Goal: Navigation & Orientation: Find specific page/section

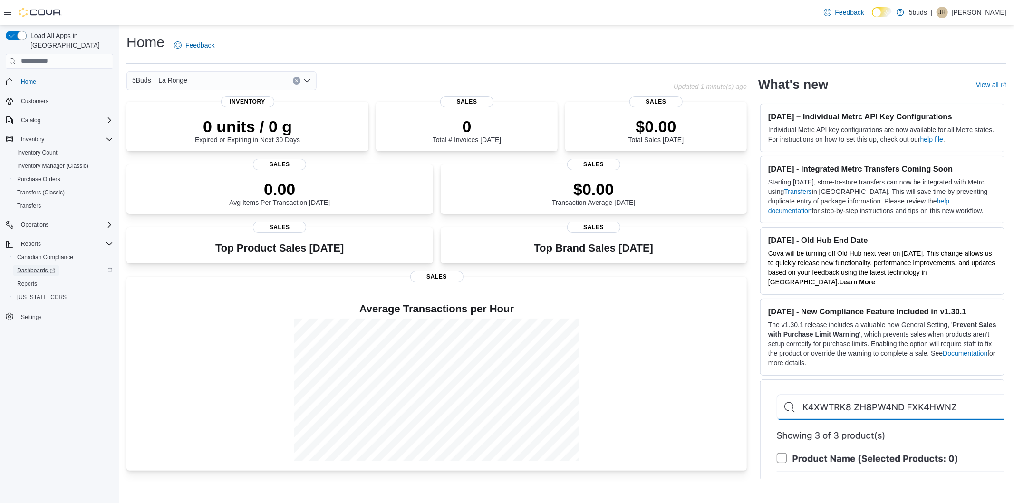
click at [34, 267] on span "Dashboards" at bounding box center [36, 271] width 38 height 8
click at [32, 280] on span "Reports" at bounding box center [27, 284] width 20 height 8
